Goal: Find specific page/section: Find specific page/section

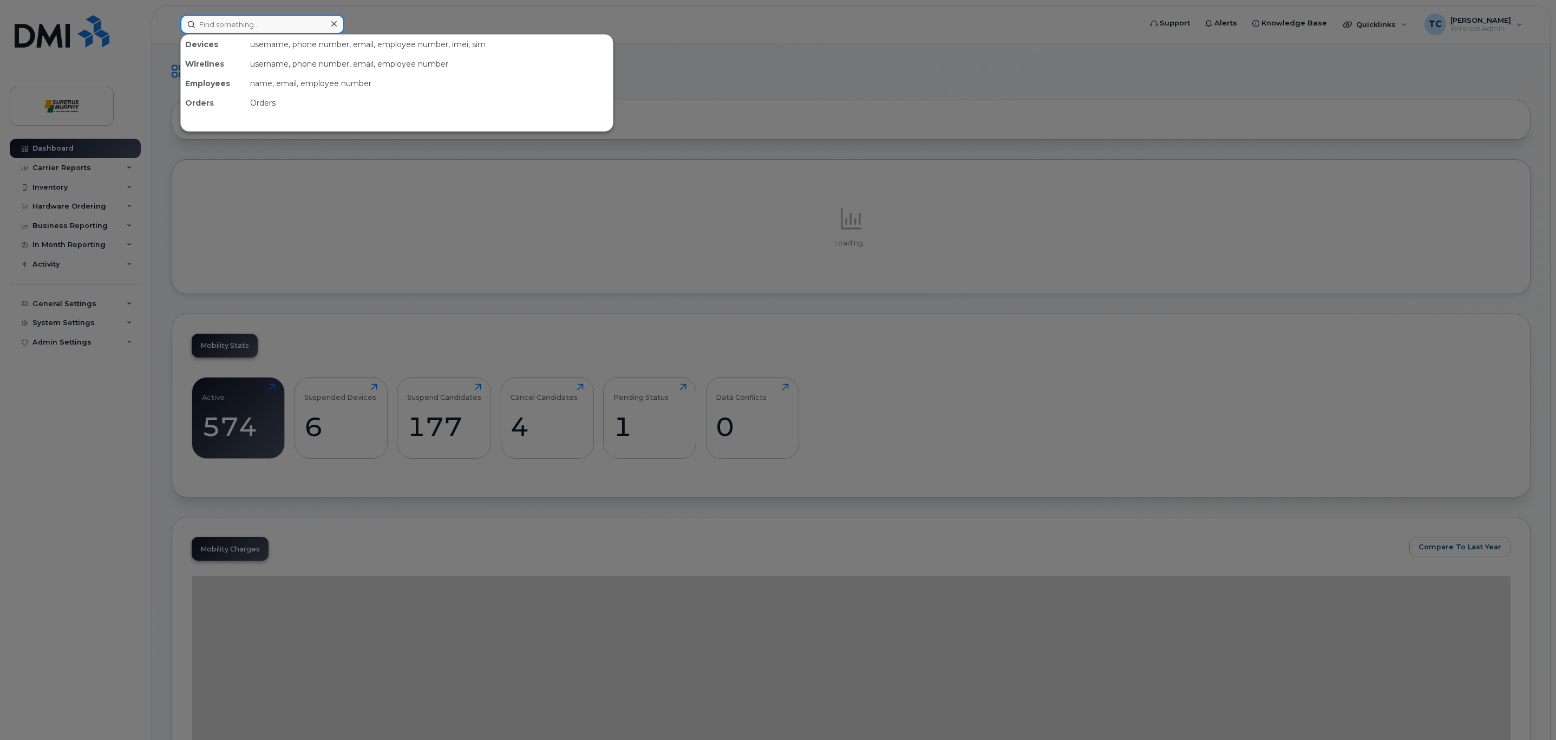
click at [263, 29] on input at bounding box center [262, 24] width 164 height 19
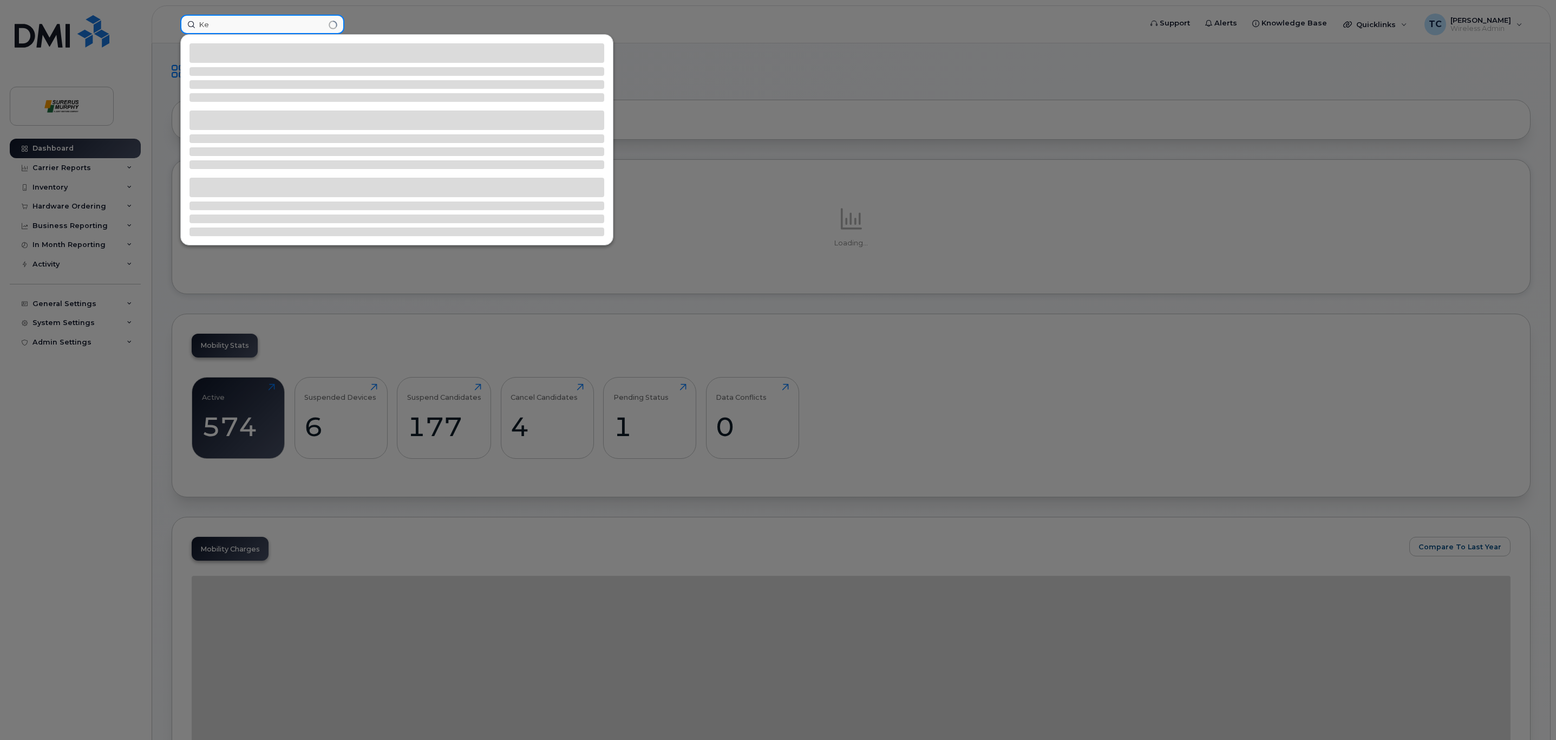
type input "K"
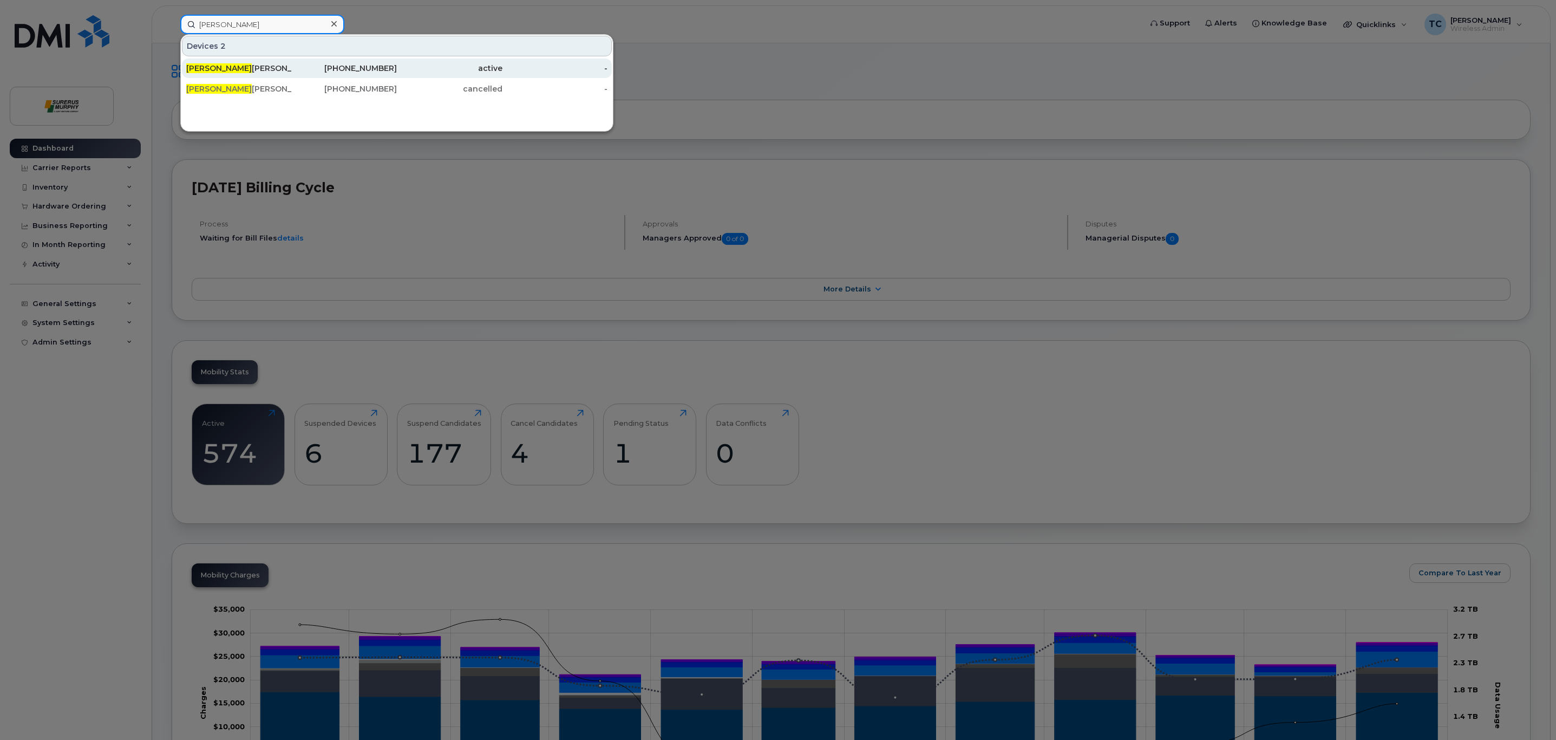
type input "[PERSON_NAME]"
click at [257, 68] on div "[PERSON_NAME]" at bounding box center [239, 68] width 106 height 11
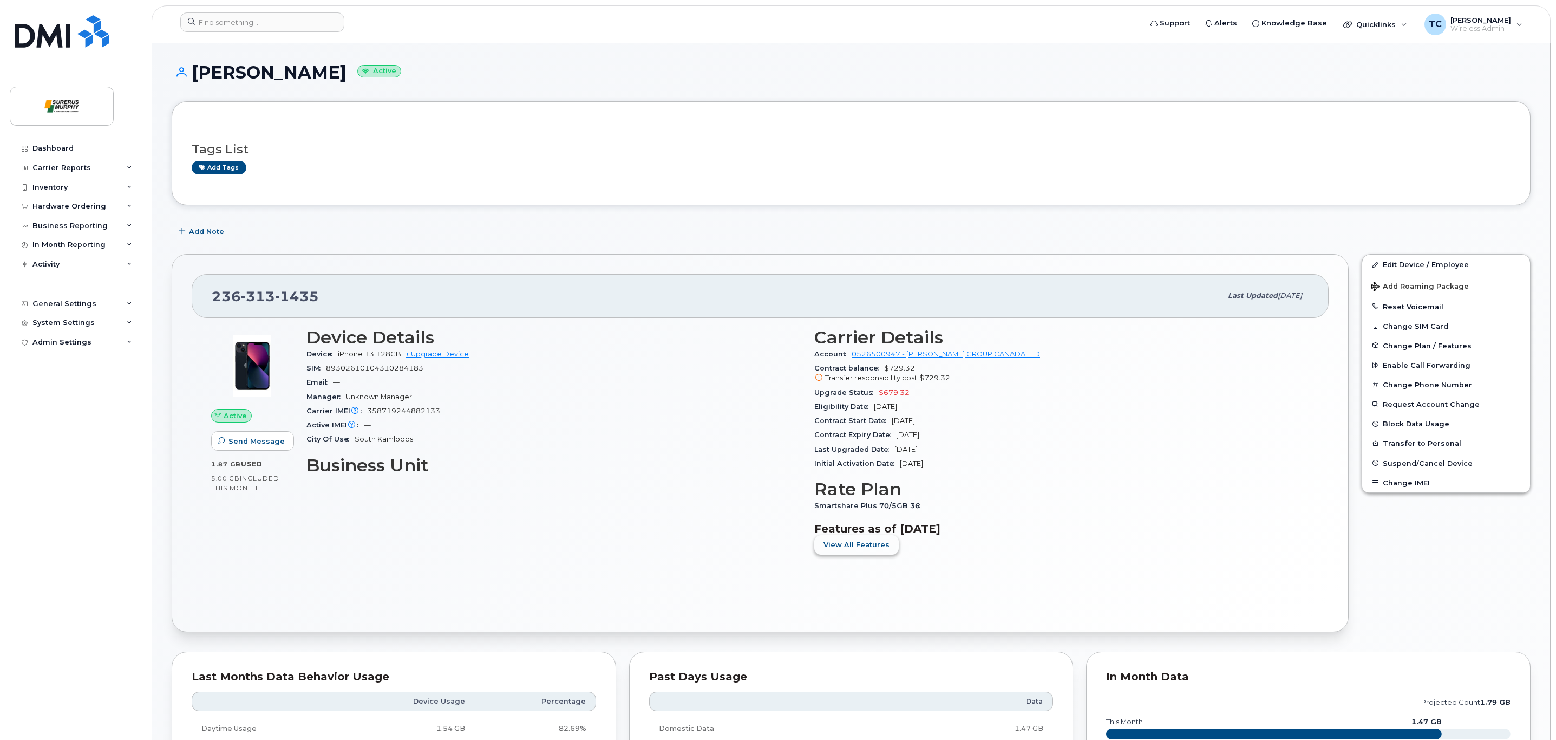
click at [840, 549] on span "View All Features" at bounding box center [857, 544] width 66 height 10
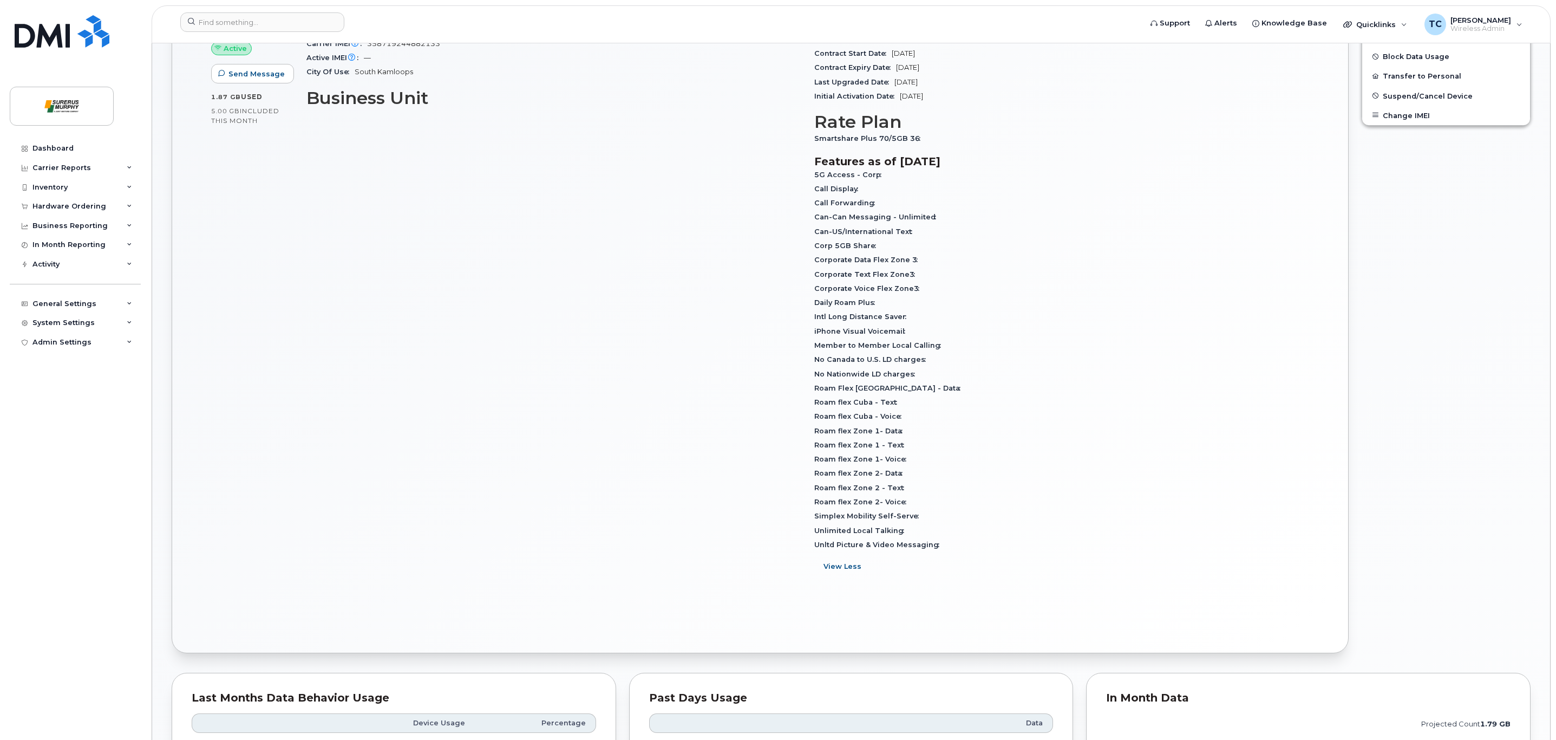
scroll to position [406, 0]
